Goal: Task Accomplishment & Management: Use online tool/utility

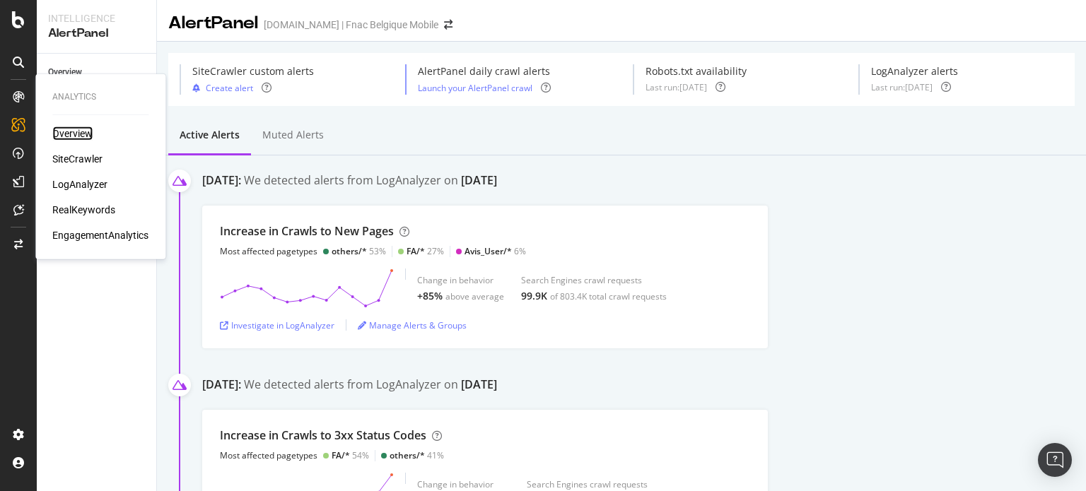
click at [57, 132] on div "Overview" at bounding box center [72, 134] width 40 height 14
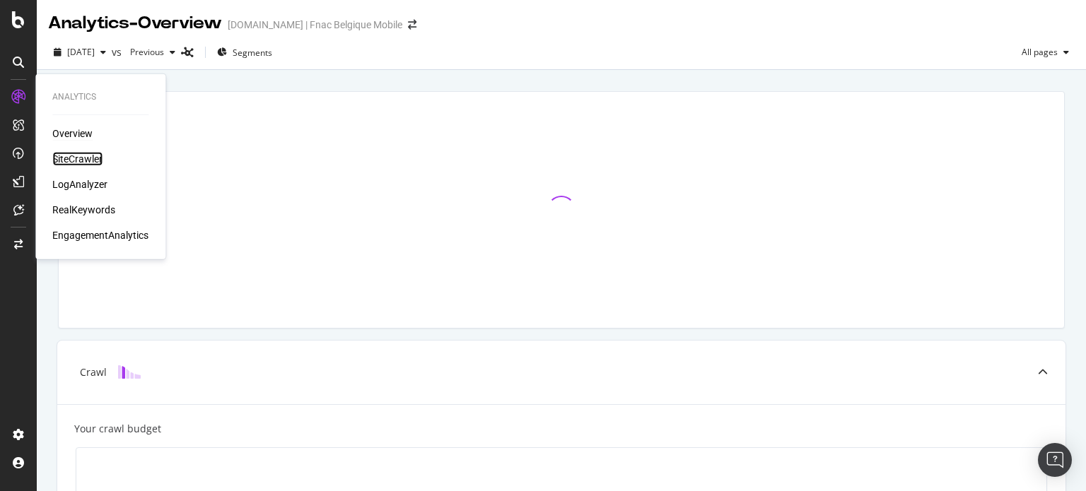
click at [75, 160] on div "SiteCrawler" at bounding box center [77, 159] width 50 height 14
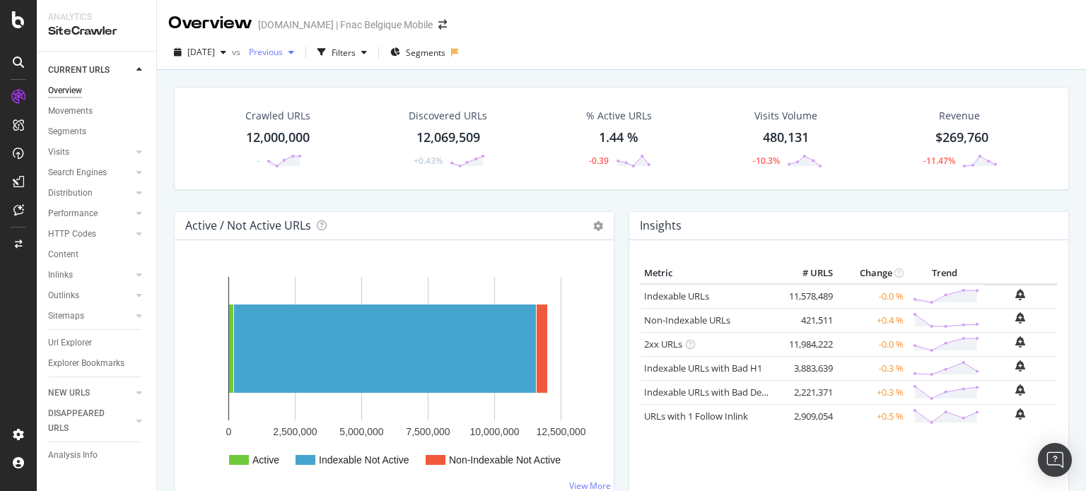
click at [300, 53] on div "button" at bounding box center [291, 52] width 17 height 8
click at [94, 342] on link "Url Explorer" at bounding box center [97, 343] width 98 height 15
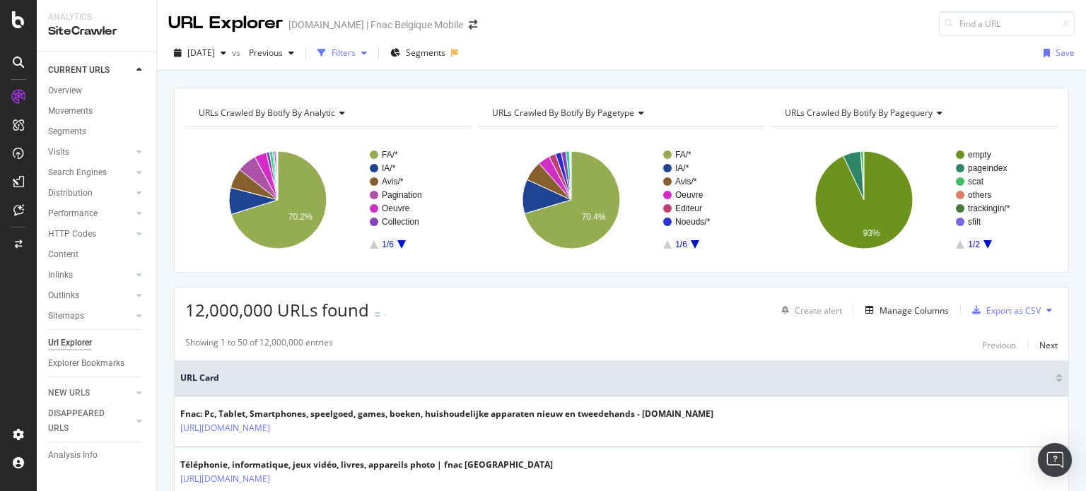
click at [355, 52] on div "Filters" at bounding box center [343, 53] width 24 height 12
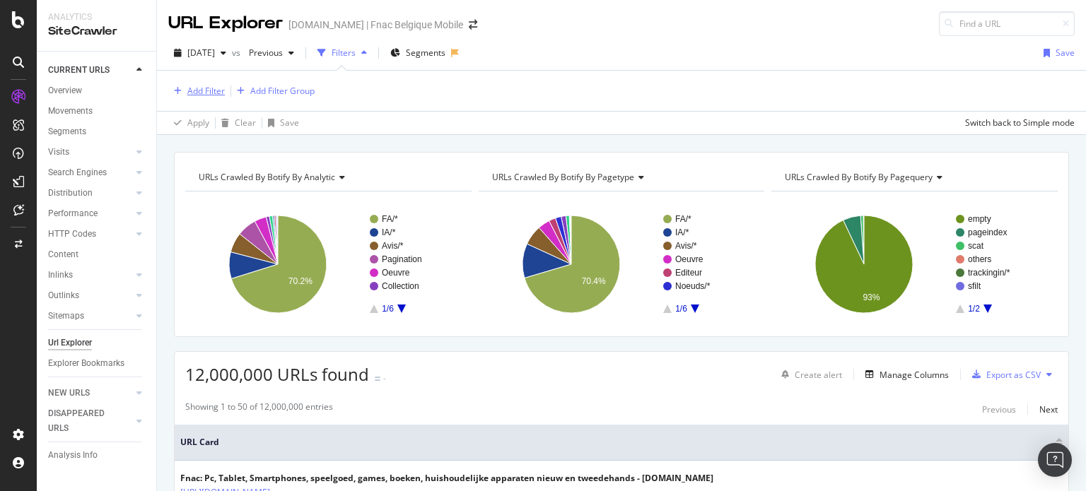
click at [217, 89] on div "Add Filter" at bounding box center [205, 91] width 37 height 12
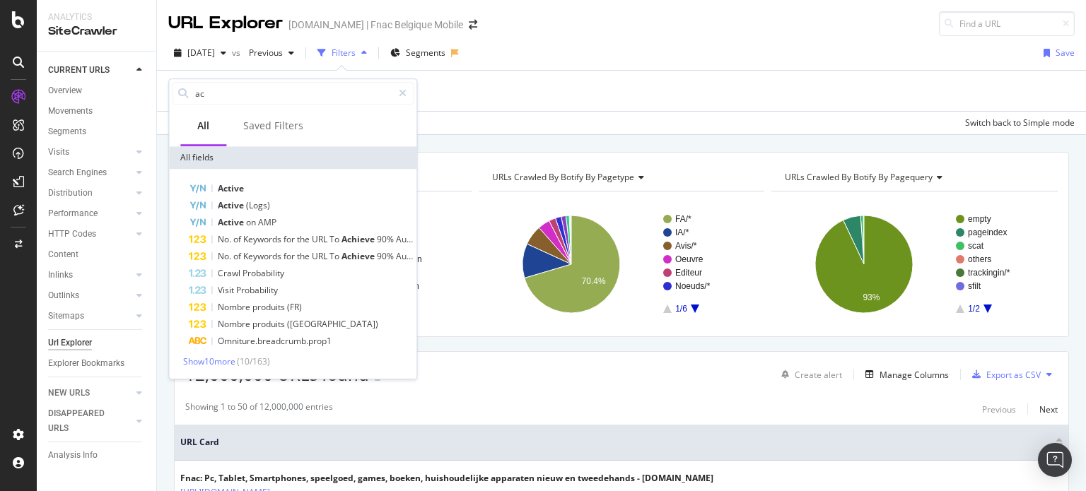
type input "ac"
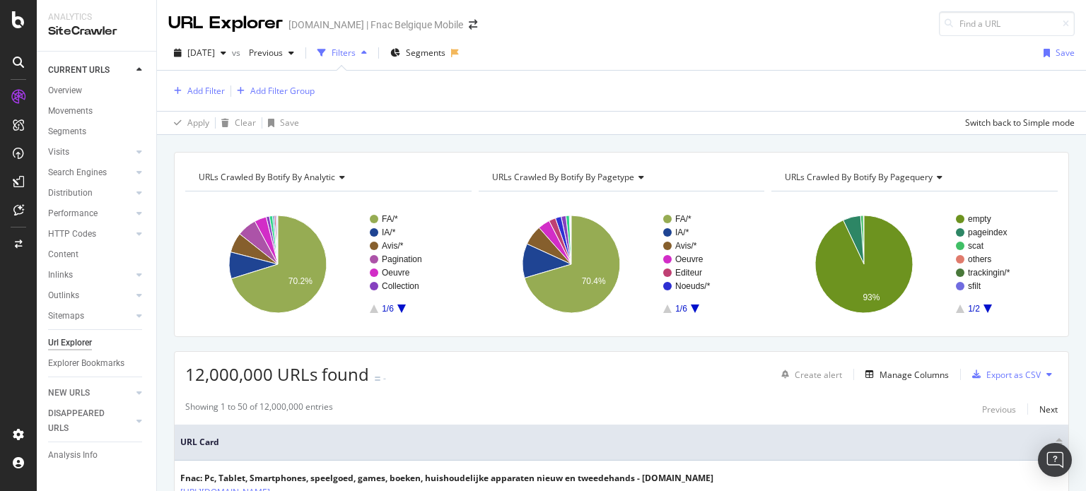
click at [540, 71] on div "Add Filter Add Filter Group" at bounding box center [621, 91] width 906 height 40
